Goal: Transaction & Acquisition: Purchase product/service

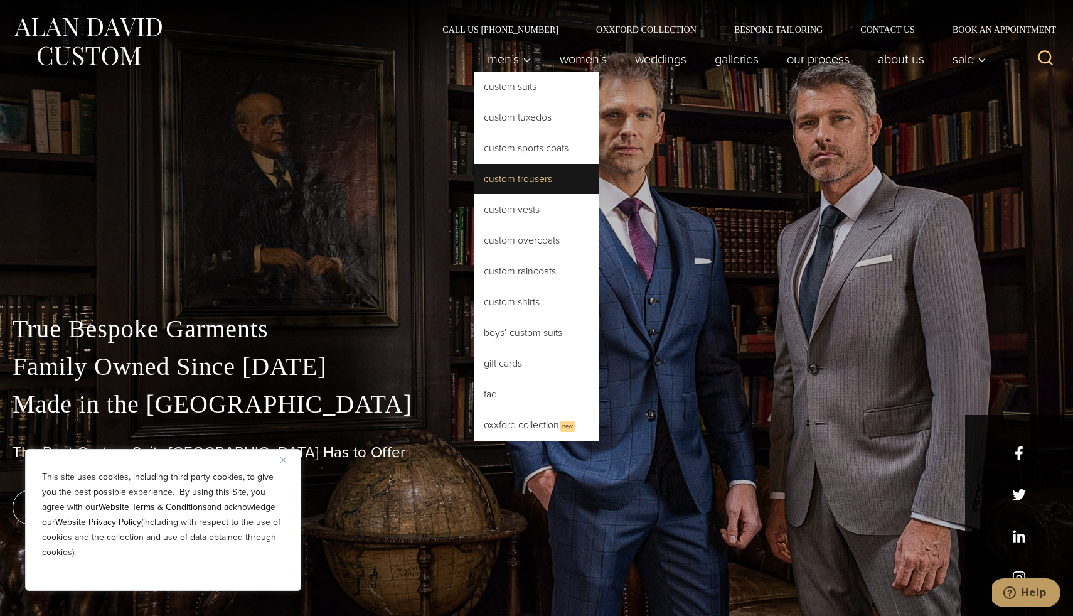
click at [517, 184] on link "Custom Trousers" at bounding box center [537, 179] width 126 height 30
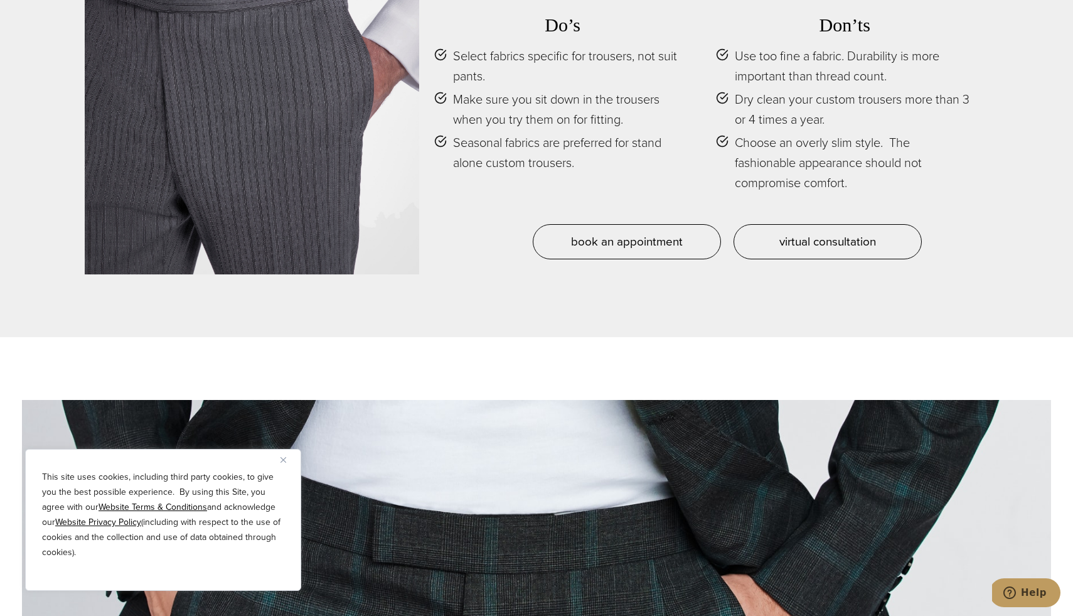
scroll to position [6020, 0]
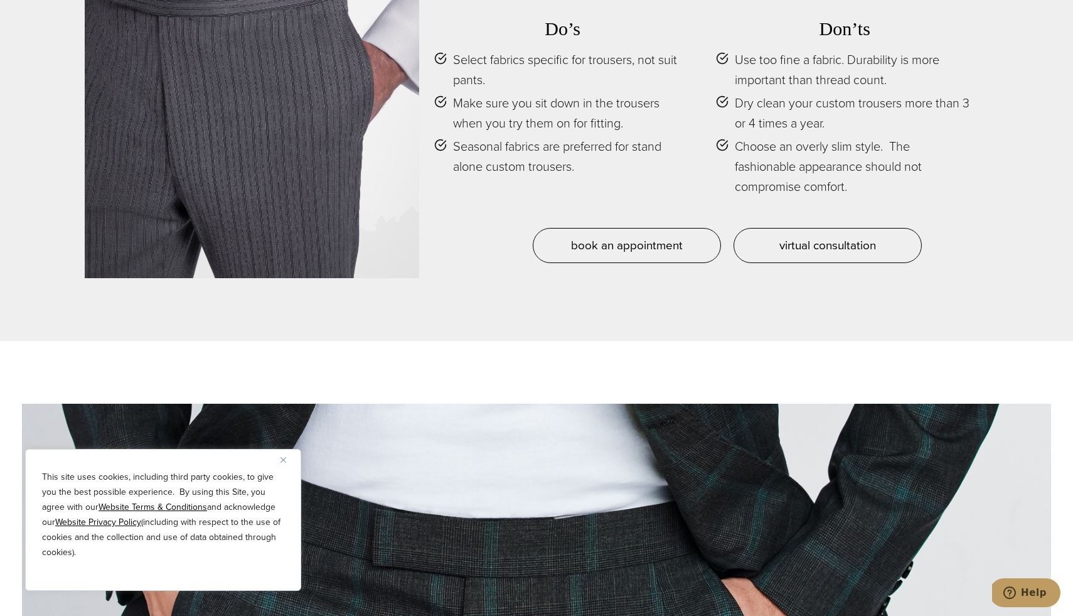
click at [281, 460] on img "Close" at bounding box center [284, 460] width 6 height 6
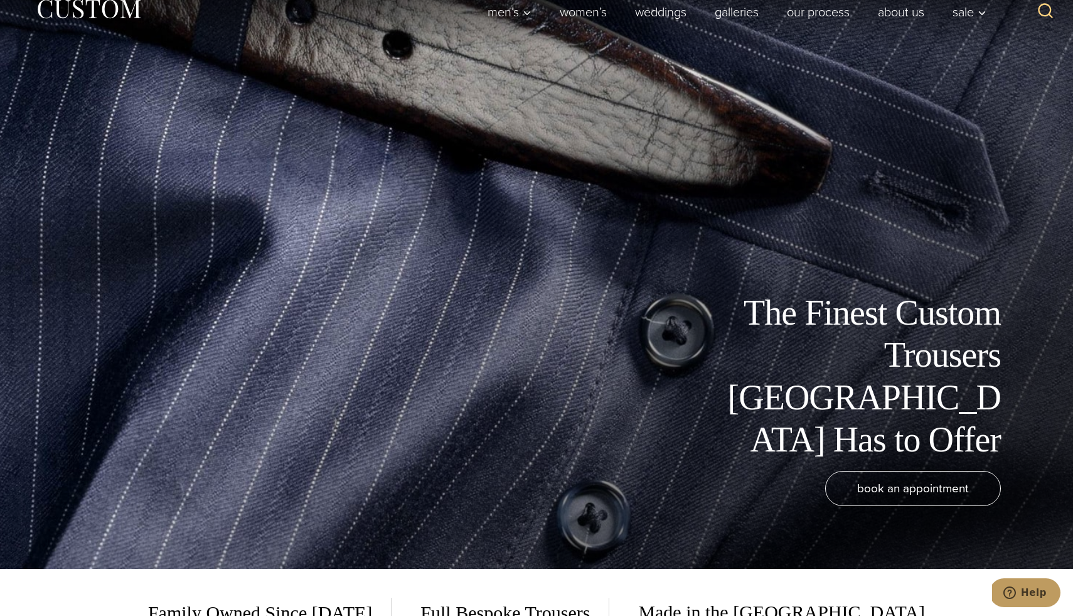
scroll to position [0, 0]
